Goal: Task Accomplishment & Management: Manage account settings

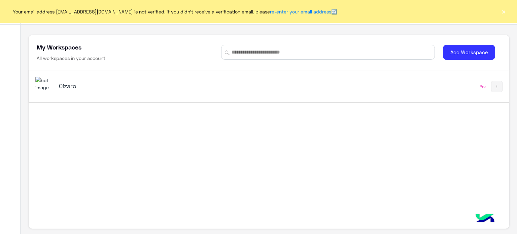
click at [504, 8] on button "×" at bounding box center [503, 11] width 7 height 7
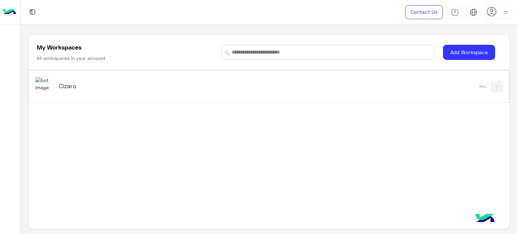
click at [304, 86] on div "Cizaro" at bounding box center [175, 87] width 280 height 20
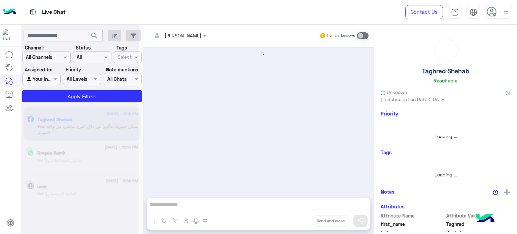
click at [507, 15] on img at bounding box center [505, 12] width 8 height 8
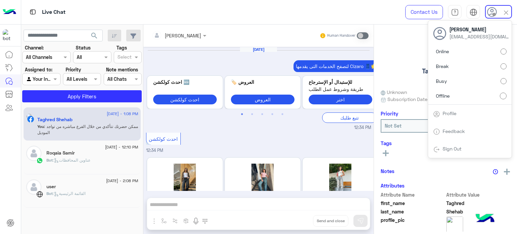
scroll to position [211, 0]
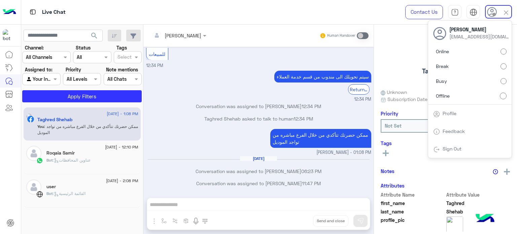
click at [499, 50] on label "Online" at bounding box center [469, 51] width 73 height 12
